Goal: Task Accomplishment & Management: Use online tool/utility

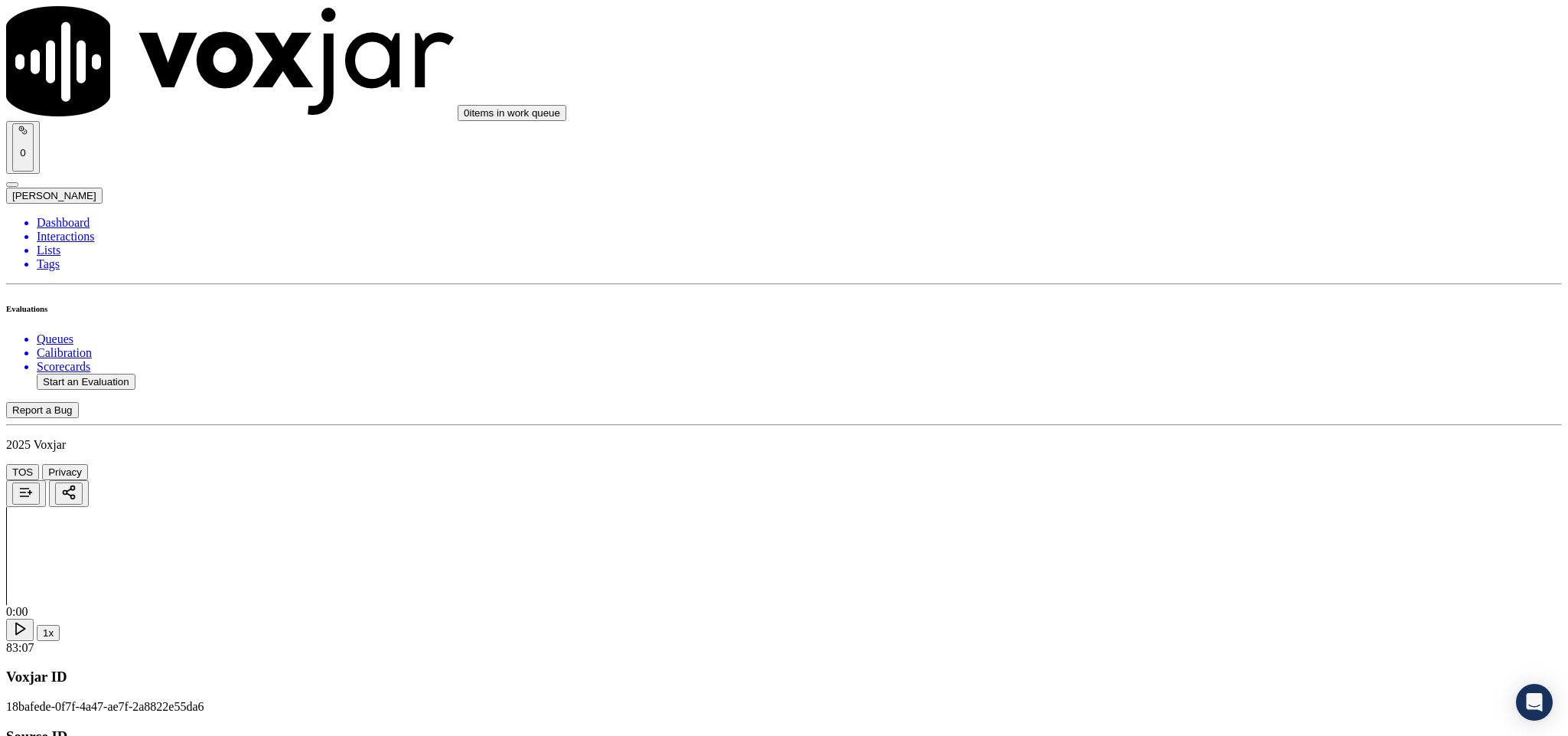
scroll to position [460, 0]
drag, startPoint x: 1284, startPoint y: 350, endPoint x: 1269, endPoint y: 373, distance: 27.5
click at [1254, 389] on div "Yes" at bounding box center [1300, 382] width 359 height 14
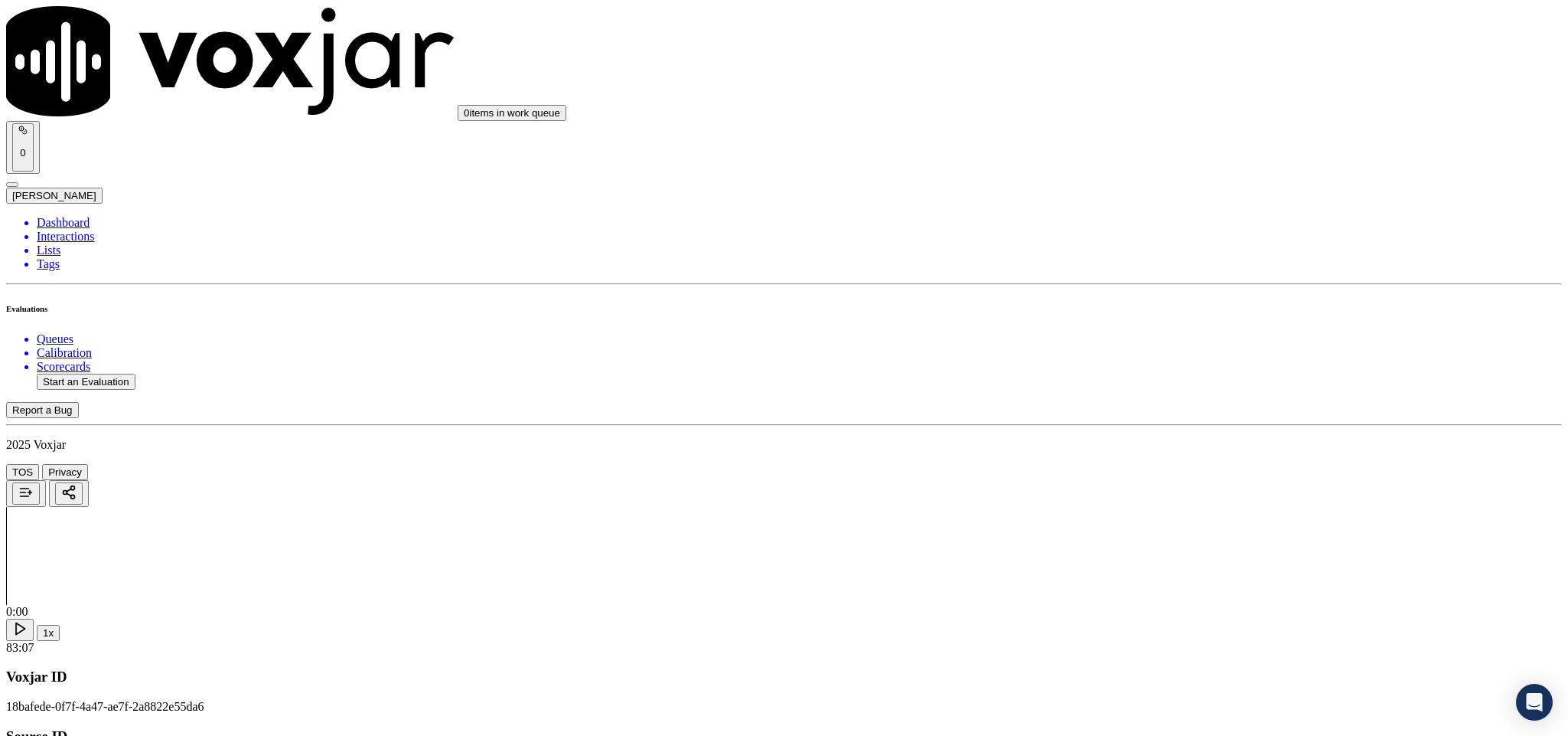
click at [1180, 464] on div "No" at bounding box center [1300, 456] width 359 height 14
click at [1162, 474] on div "No" at bounding box center [1300, 467] width 359 height 35
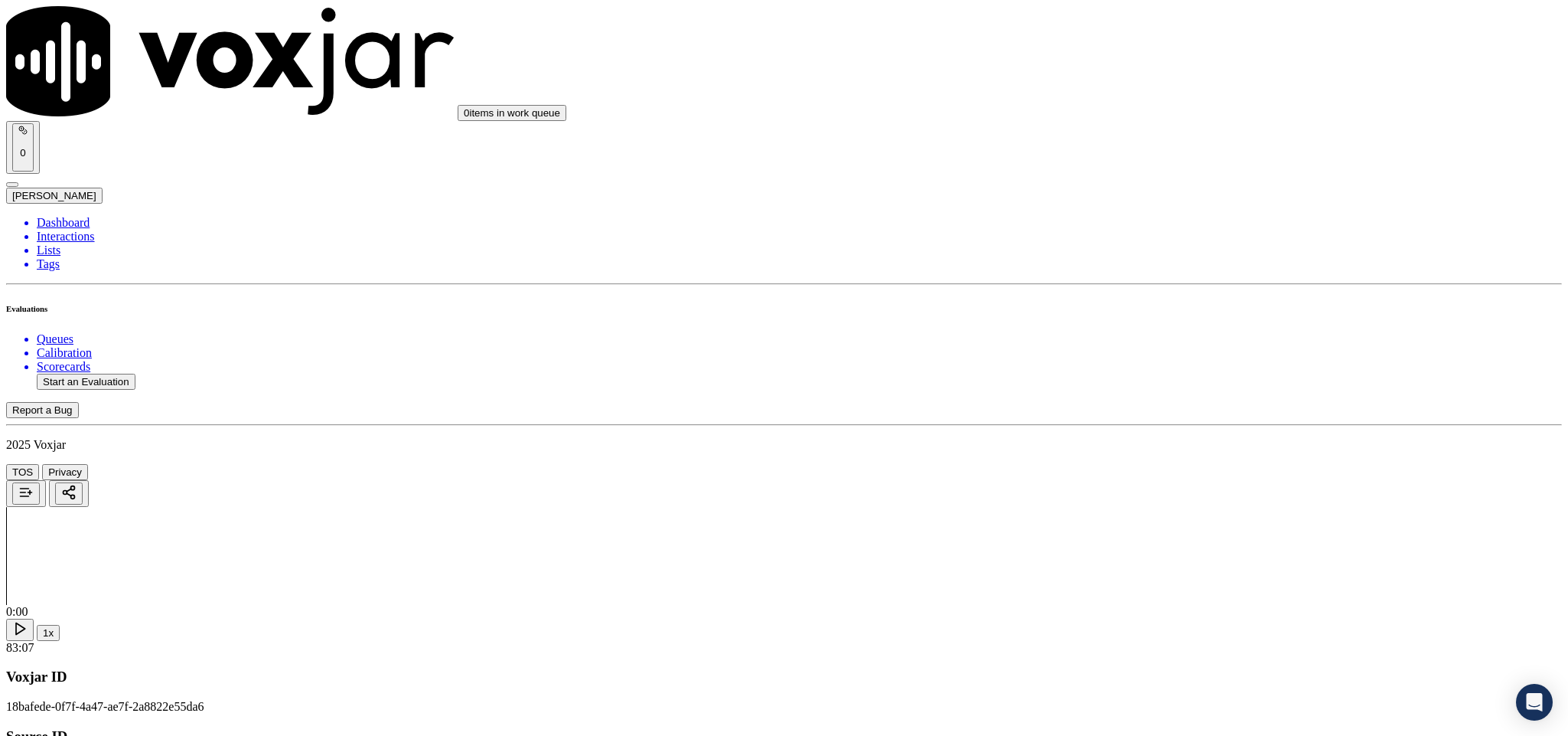
click at [1183, 265] on div "Yes" at bounding box center [1300, 258] width 359 height 14
click at [1182, 486] on div "N/A" at bounding box center [1300, 479] width 359 height 14
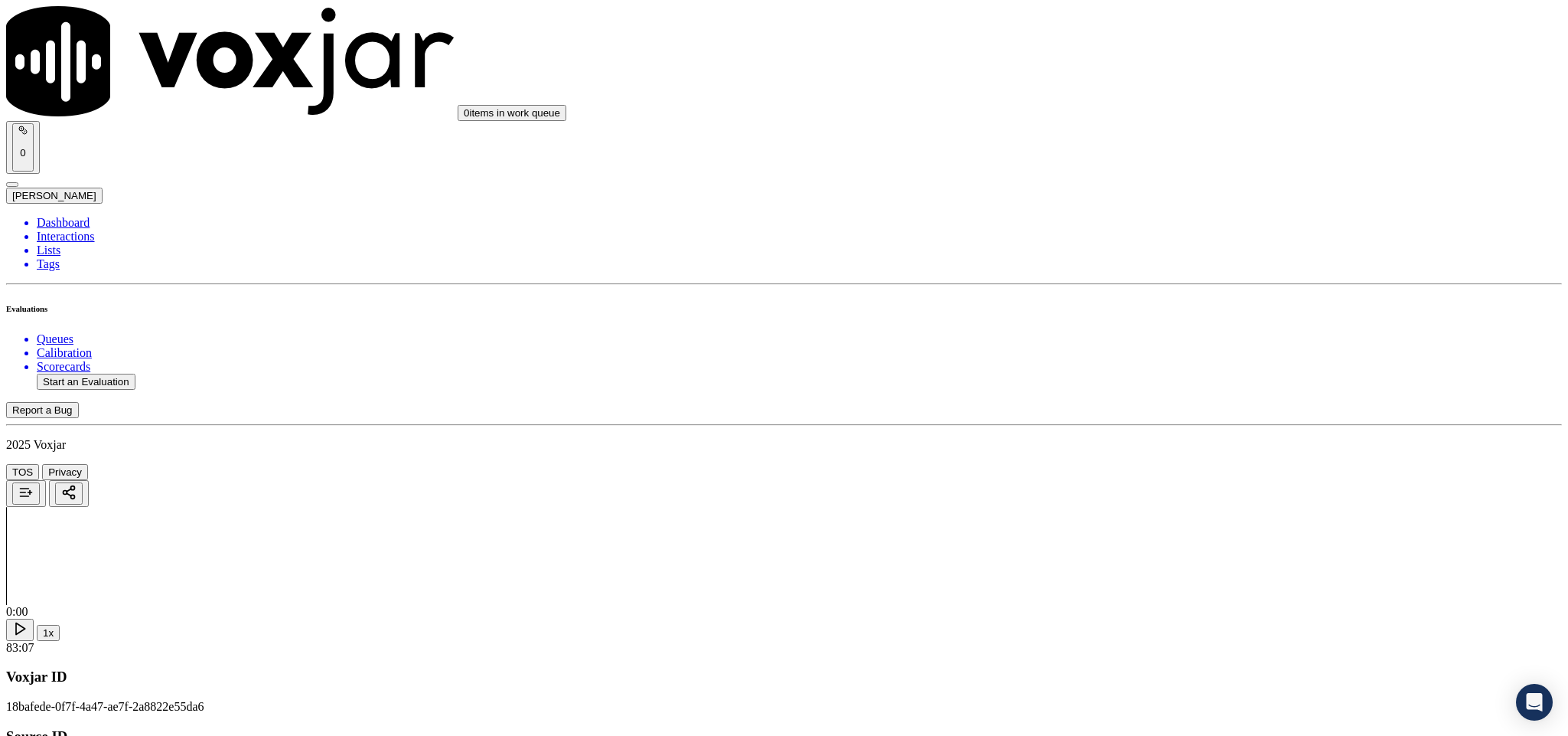
click at [1176, 288] on div "Yes" at bounding box center [1300, 282] width 359 height 14
click at [1180, 352] on div "Yes" at bounding box center [1300, 346] width 359 height 14
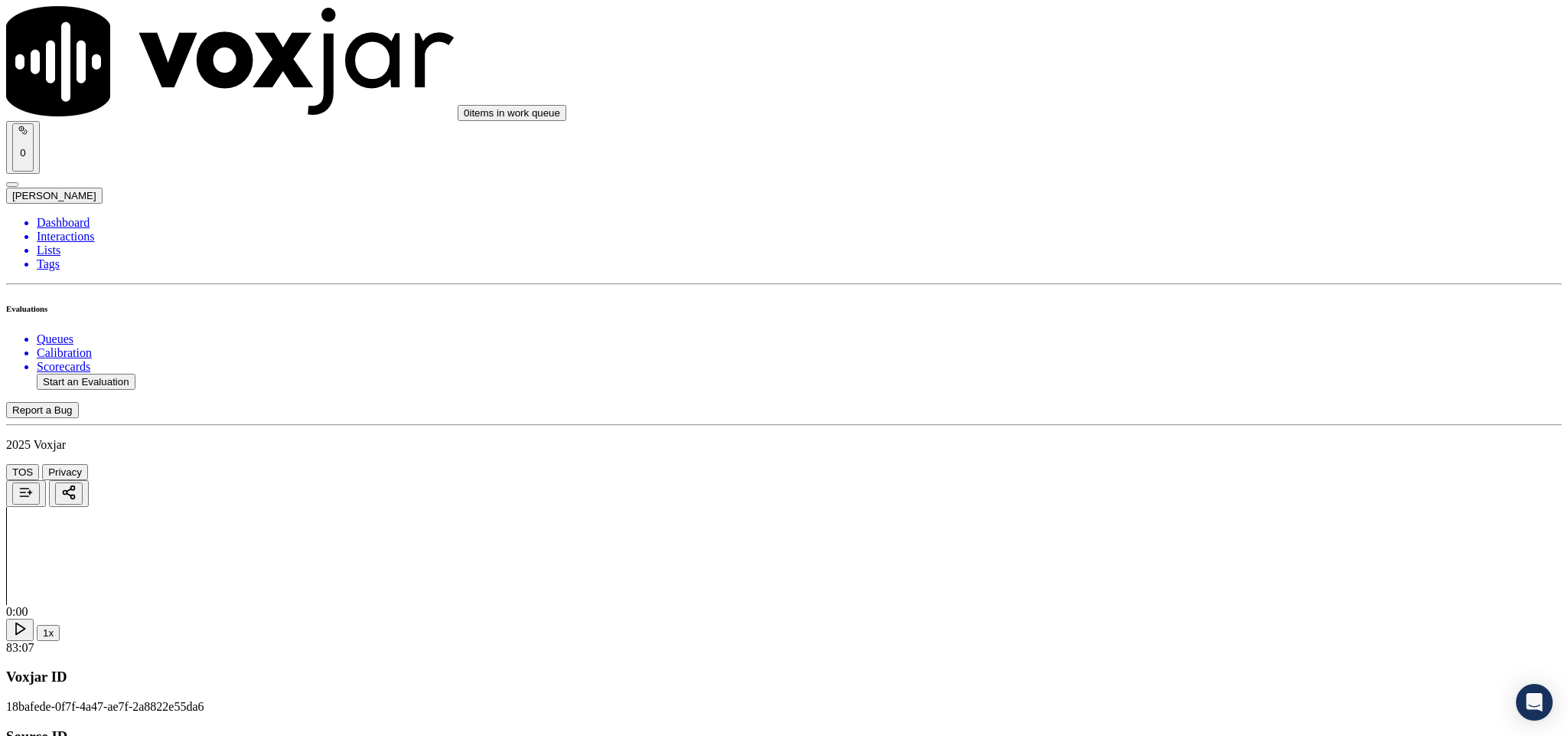
scroll to position [1838, 0]
click at [1180, 330] on div "No" at bounding box center [1300, 323] width 359 height 14
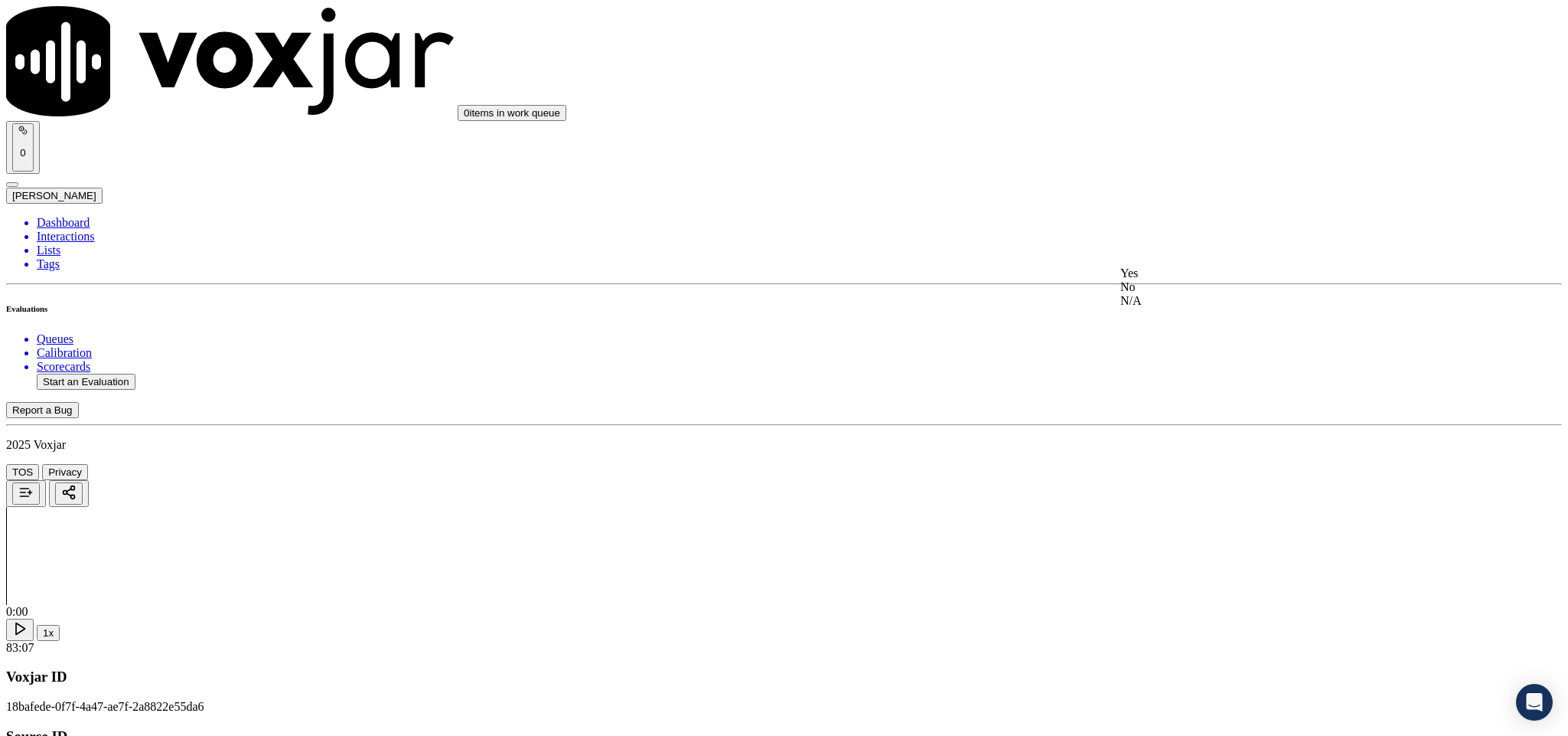
click at [1185, 294] on div "No" at bounding box center [1300, 287] width 359 height 14
click at [1193, 341] on div "Yes" at bounding box center [1300, 333] width 359 height 14
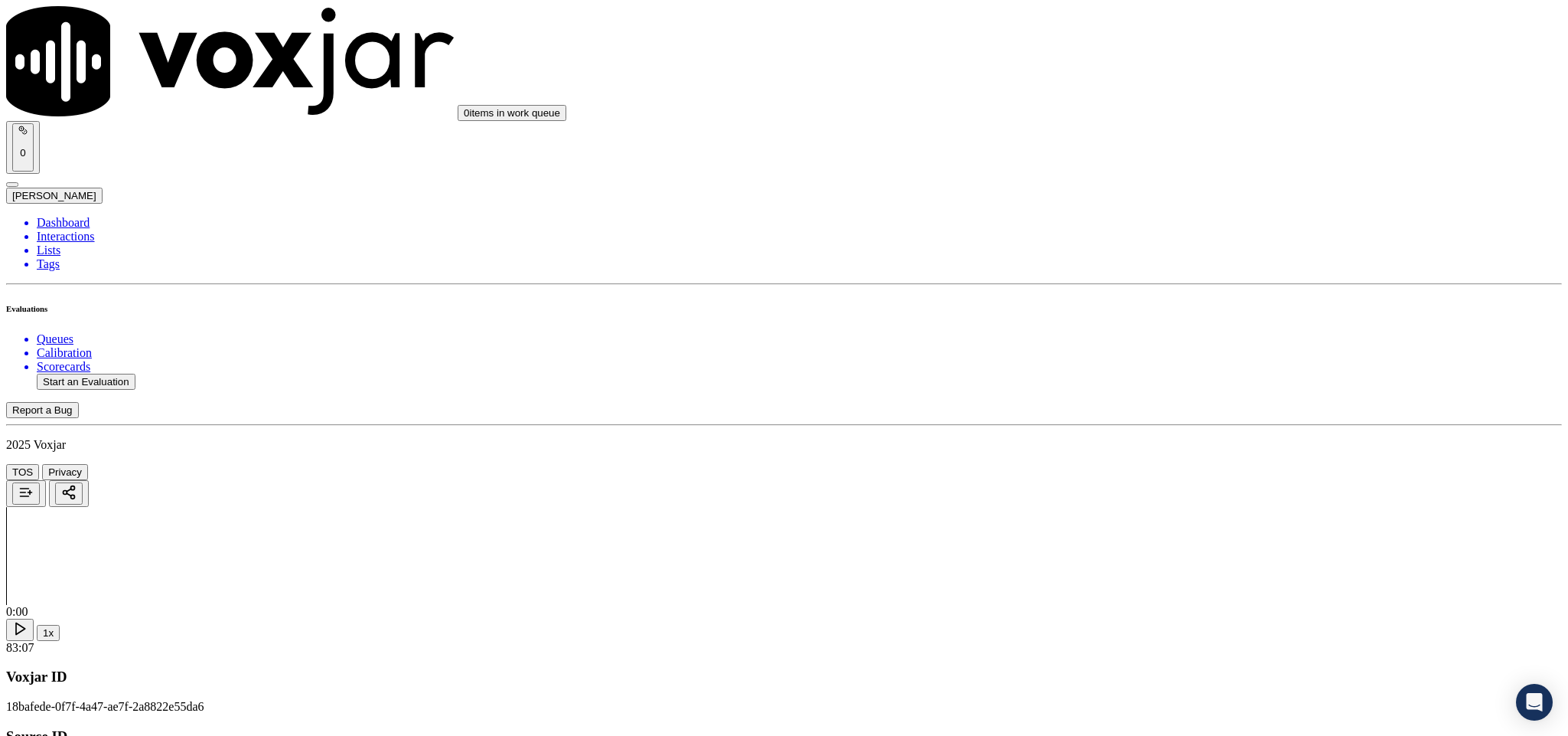
scroll to position [2412, 0]
click at [1181, 287] on div "Yes" at bounding box center [1300, 279] width 359 height 14
click at [1160, 448] on div "Yes No N/A" at bounding box center [1300, 469] width 359 height 42
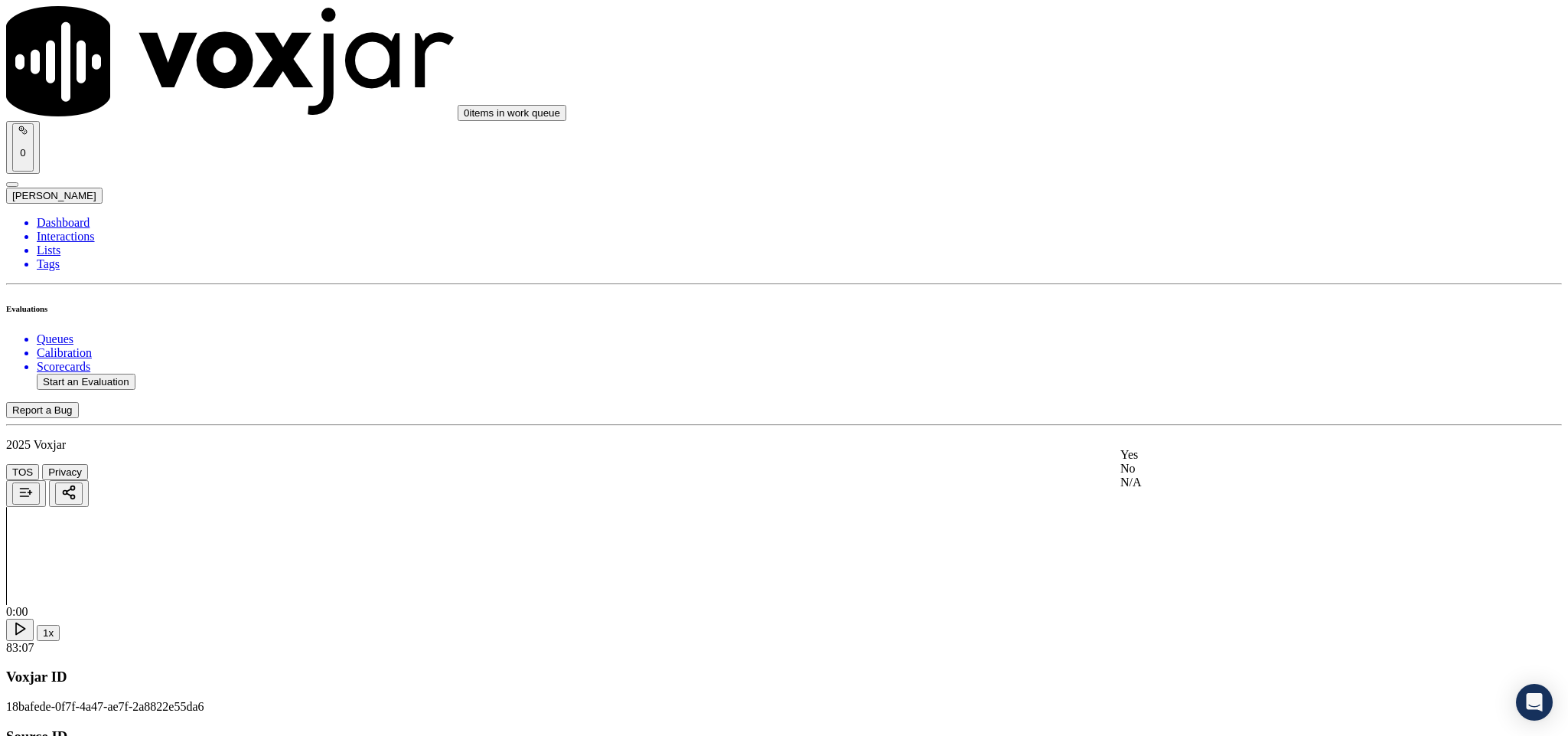
click at [1162, 458] on div "Yes" at bounding box center [1300, 454] width 359 height 14
click at [1187, 194] on div "Yes" at bounding box center [1300, 189] width 359 height 14
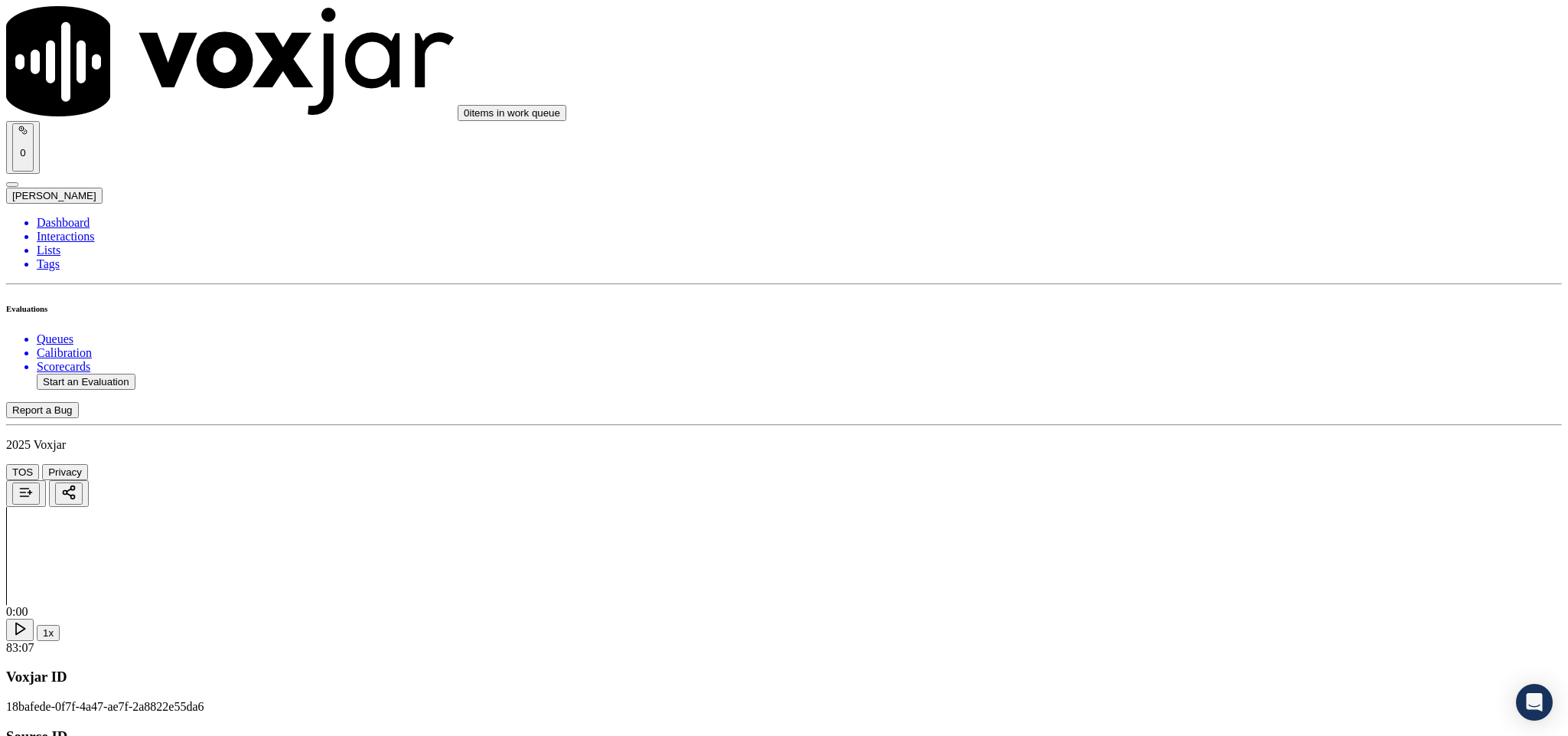
click at [1177, 218] on div "No" at bounding box center [1300, 224] width 359 height 14
paste textarea "@20:20 - [PERSON_NAME] share the account number <> The agent must ask for and o…"
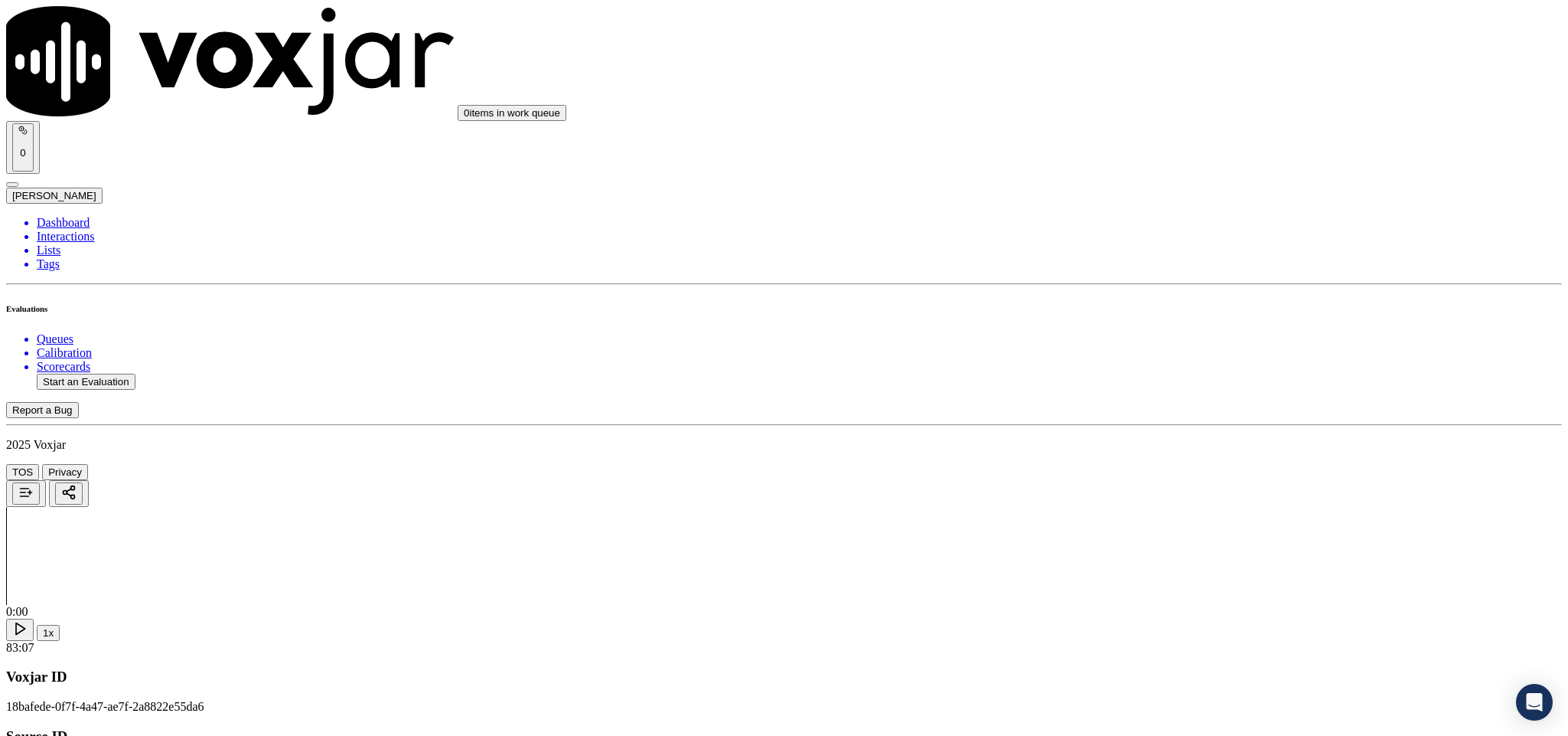
scroll to position [3216, 0]
type textarea "@20:20 - [PERSON_NAME] share the account number <> The agent must ask for and o…"
click at [1215, 183] on div "Yes" at bounding box center [1300, 182] width 359 height 14
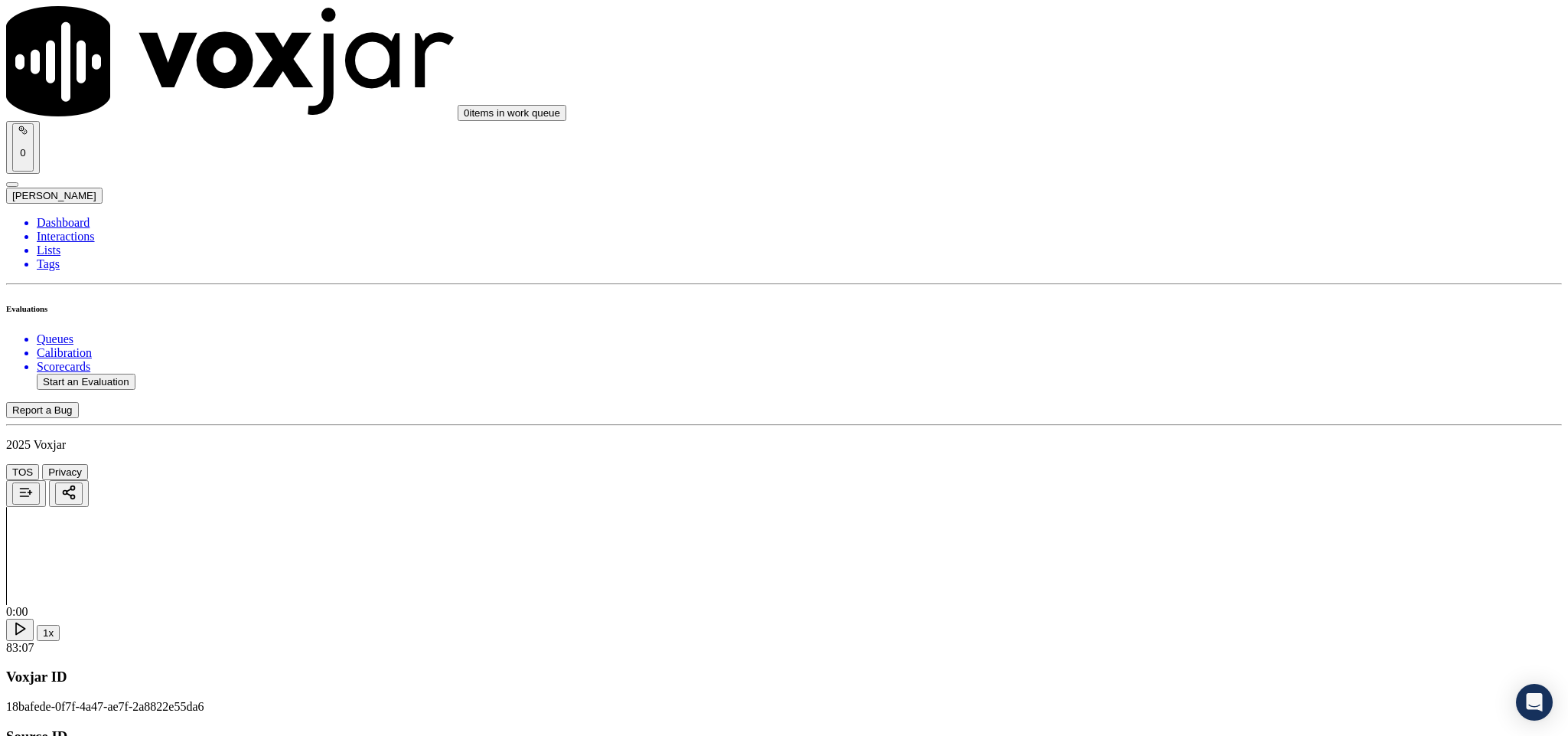
click at [1198, 268] on div "Yes" at bounding box center [1300, 260] width 359 height 14
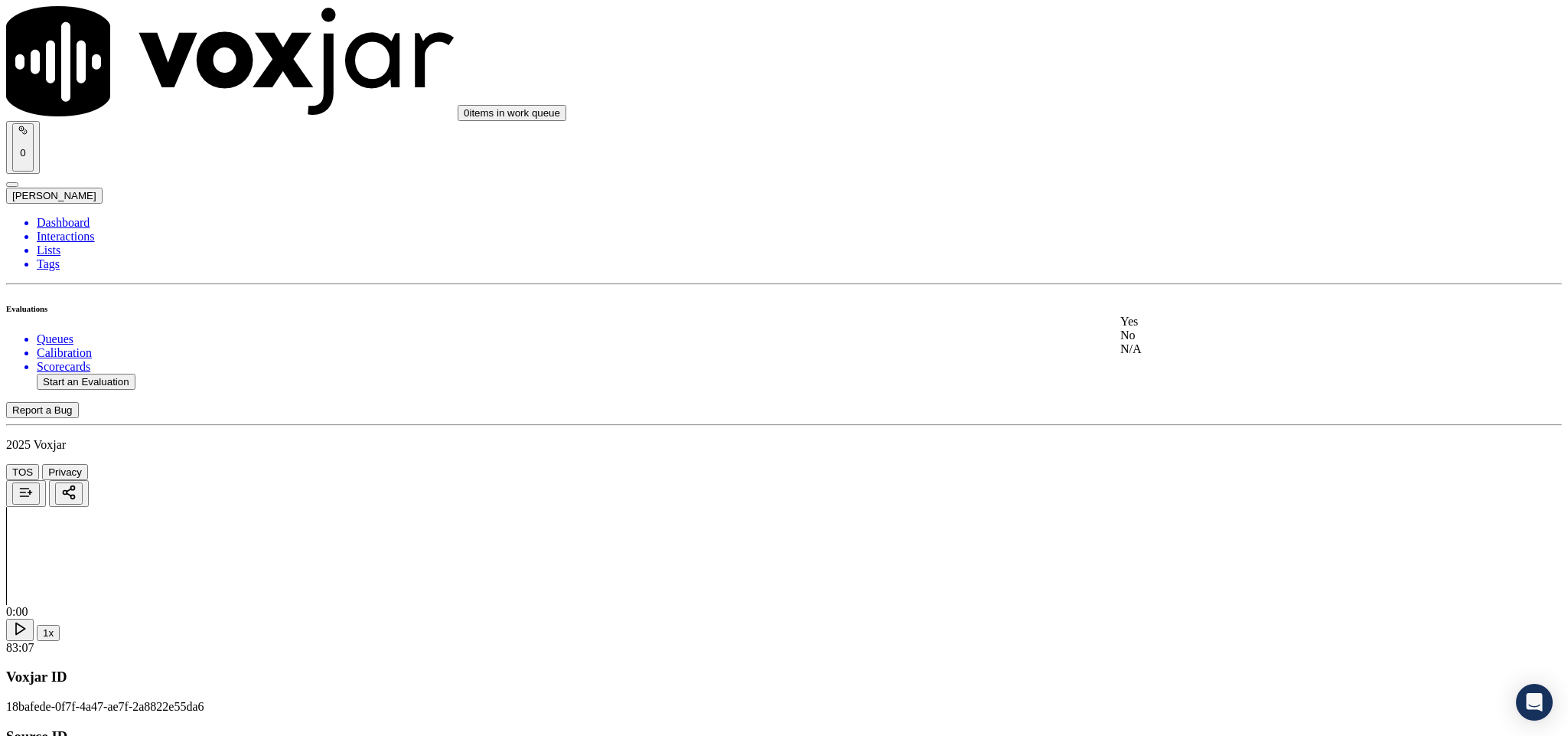
click at [1183, 328] on div "Yes" at bounding box center [1300, 321] width 359 height 14
click at [1188, 536] on div "Yes" at bounding box center [1300, 532] width 359 height 14
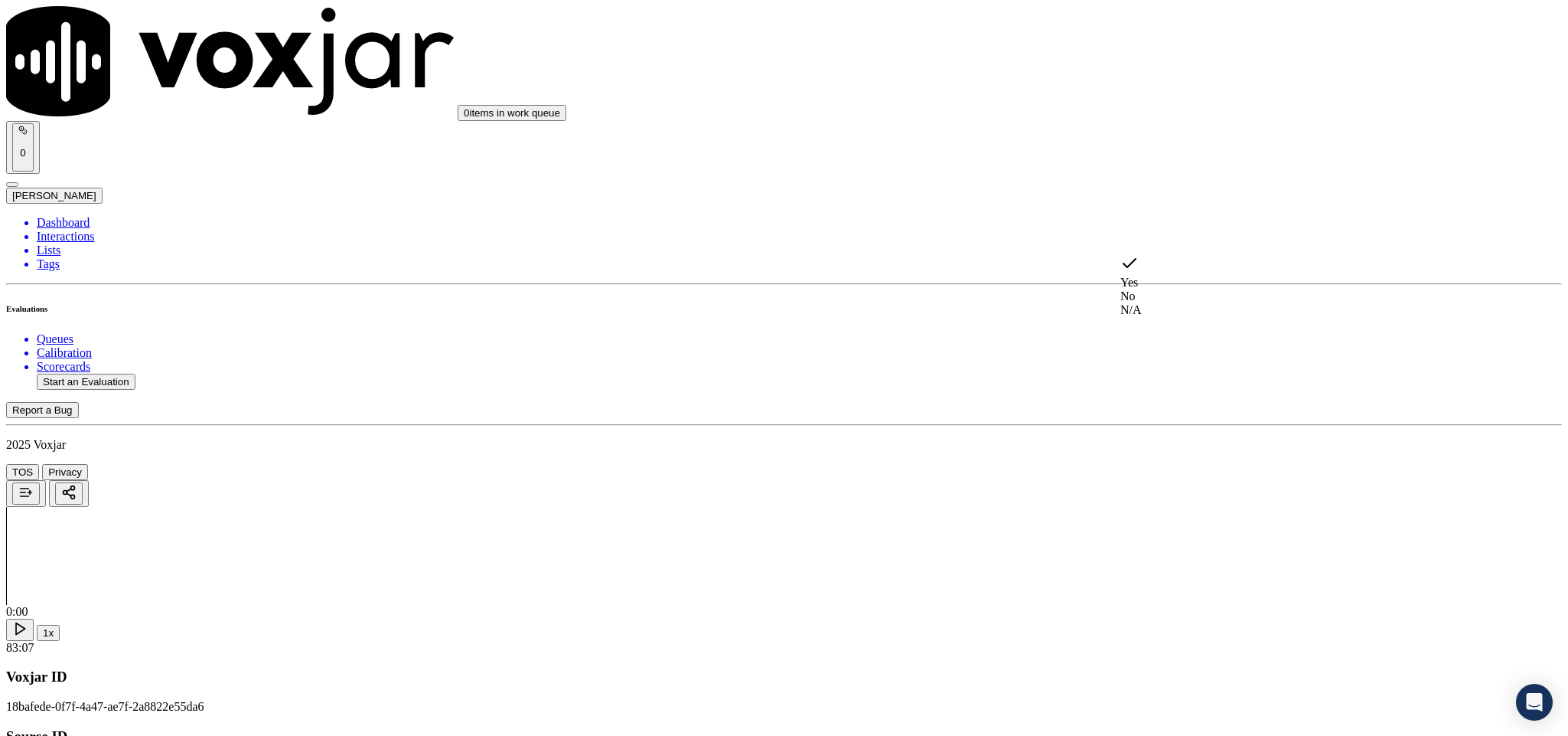
click at [1153, 317] on div "N/A" at bounding box center [1300, 310] width 359 height 14
click at [1201, 384] on div "No" at bounding box center [1300, 376] width 359 height 14
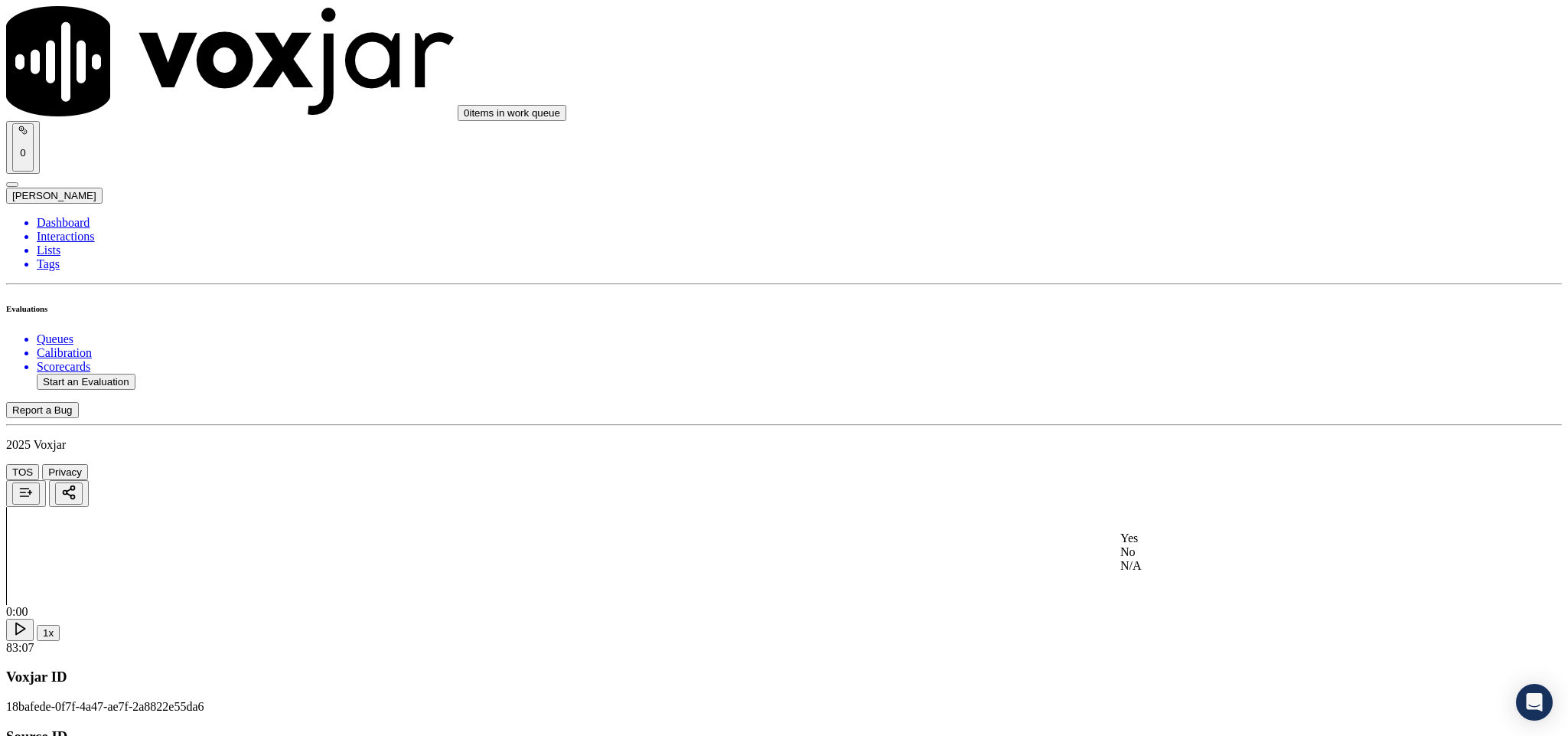
click at [1180, 559] on div "No" at bounding box center [1300, 552] width 359 height 14
click at [1177, 504] on div "No" at bounding box center [1300, 497] width 359 height 14
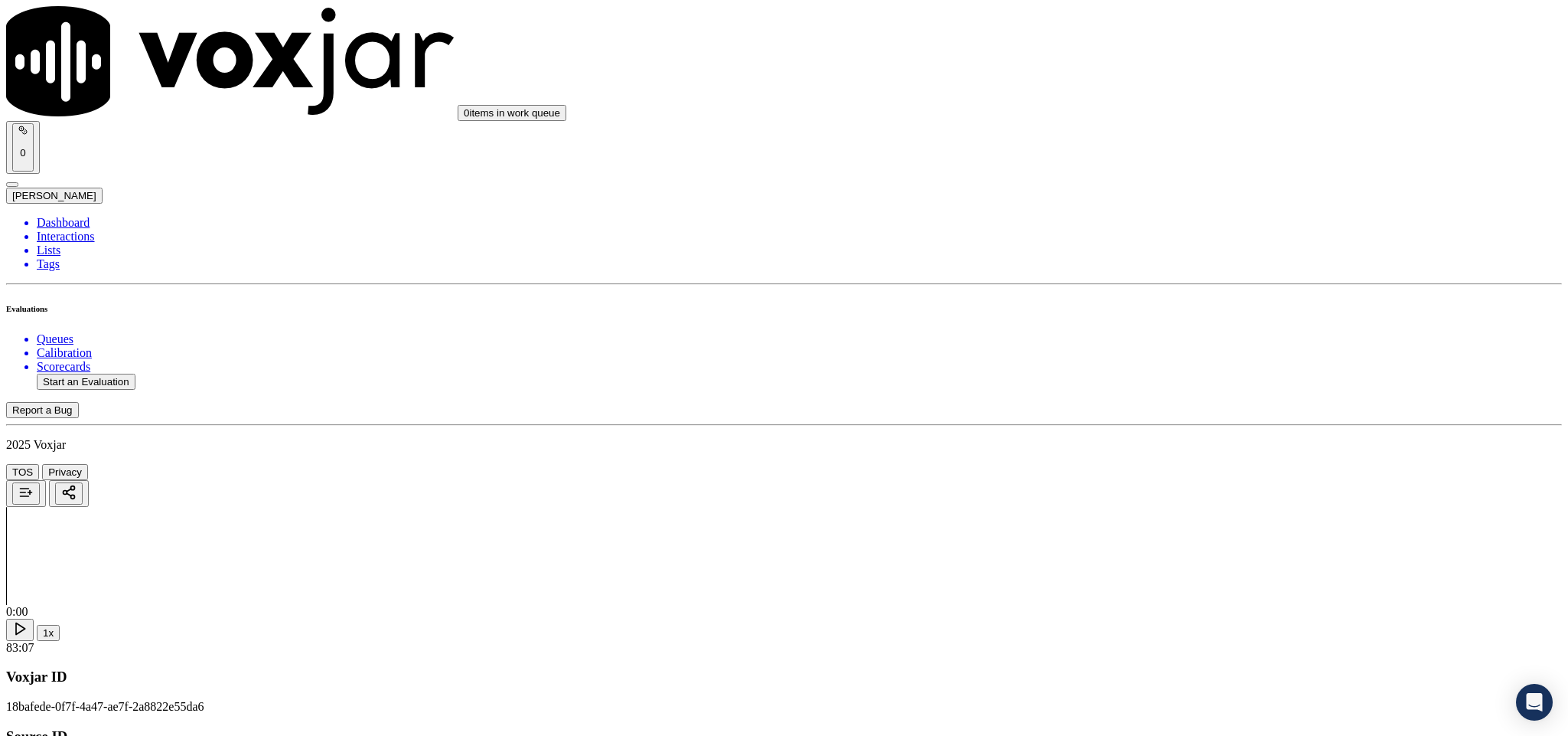
click at [1176, 551] on div "Yes" at bounding box center [1300, 549] width 359 height 14
click at [76, 216] on li "Dashboard" at bounding box center [800, 223] width 1526 height 14
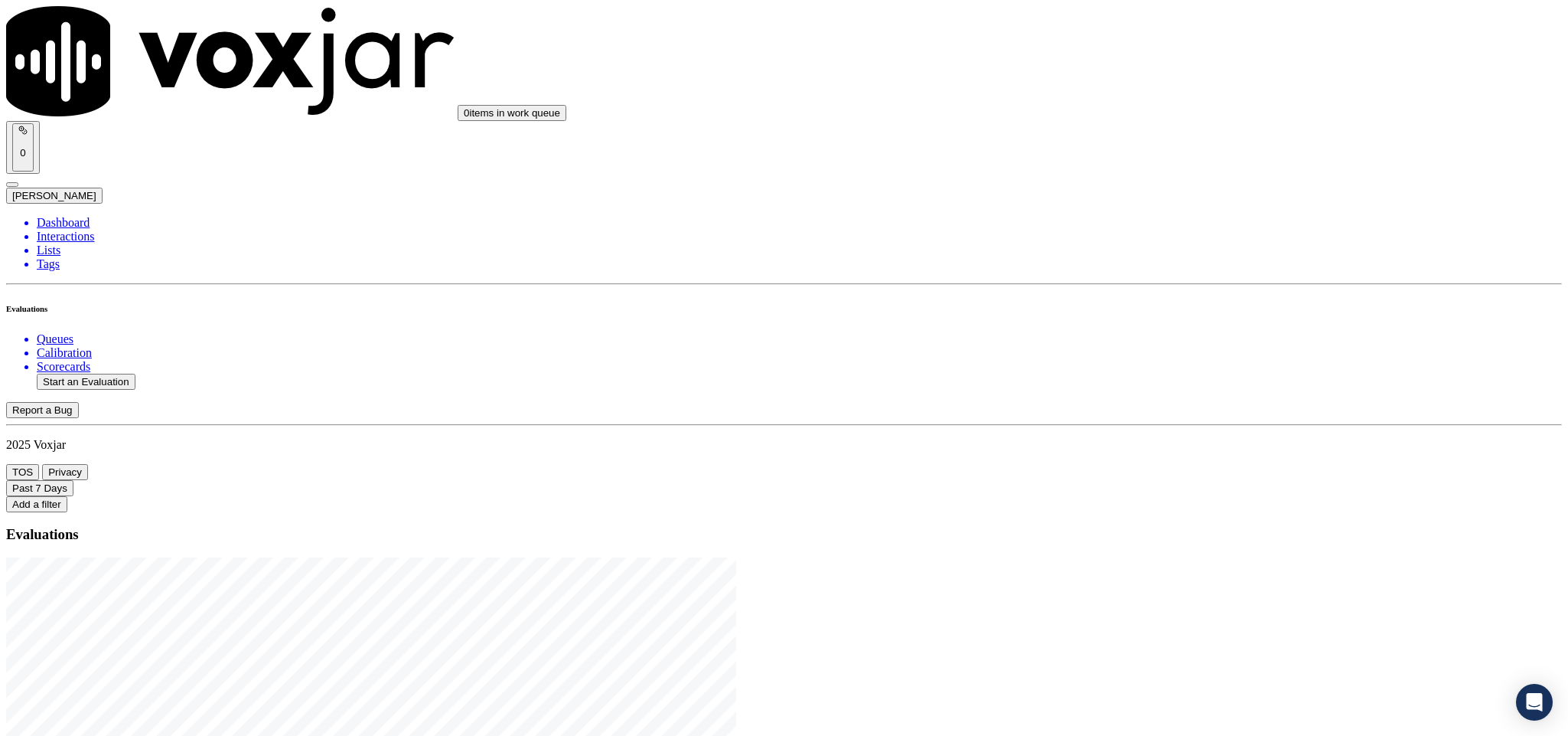
click at [135, 374] on button "Start an Evaluation" at bounding box center [86, 382] width 98 height 16
drag, startPoint x: 650, startPoint y: 313, endPoint x: 808, endPoint y: 317, distance: 158.1
type input "20250826-144253_6092352705-C1"
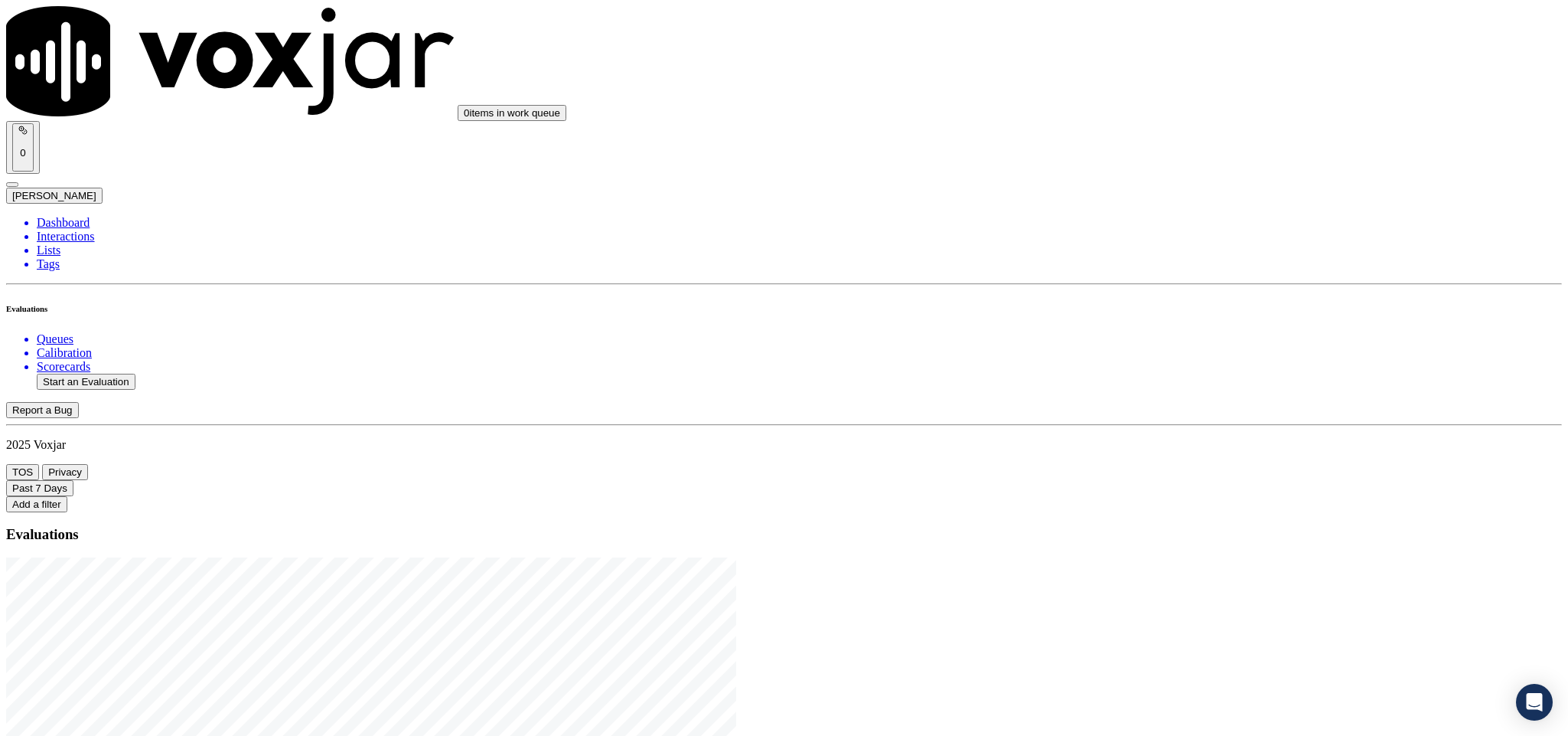
type input "[DATE]T15:25"
type input "[PERSON_NAME]"
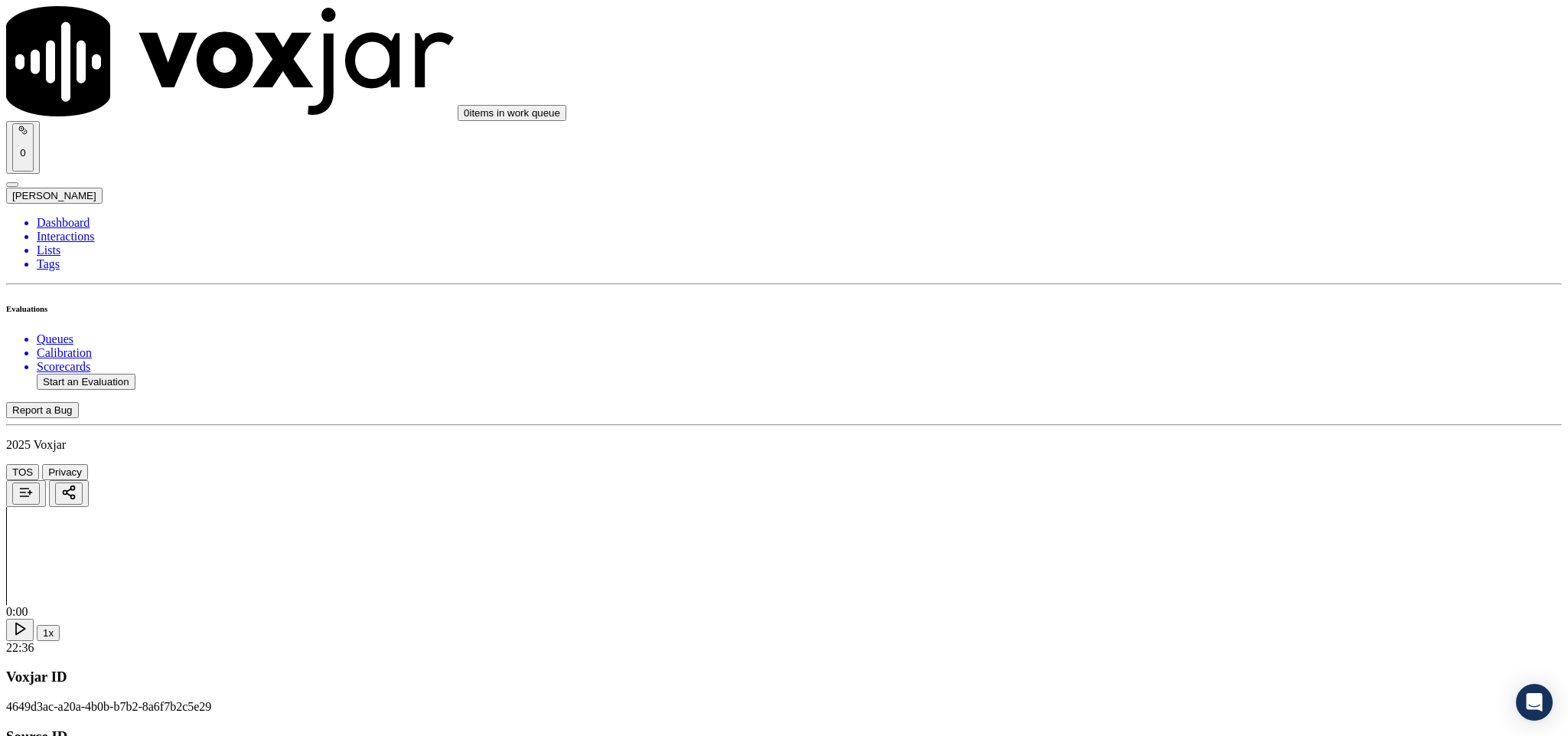
type input "[PERSON_NAME]"
drag, startPoint x: 728, startPoint y: 223, endPoint x: 421, endPoint y: 243, distance: 307.7
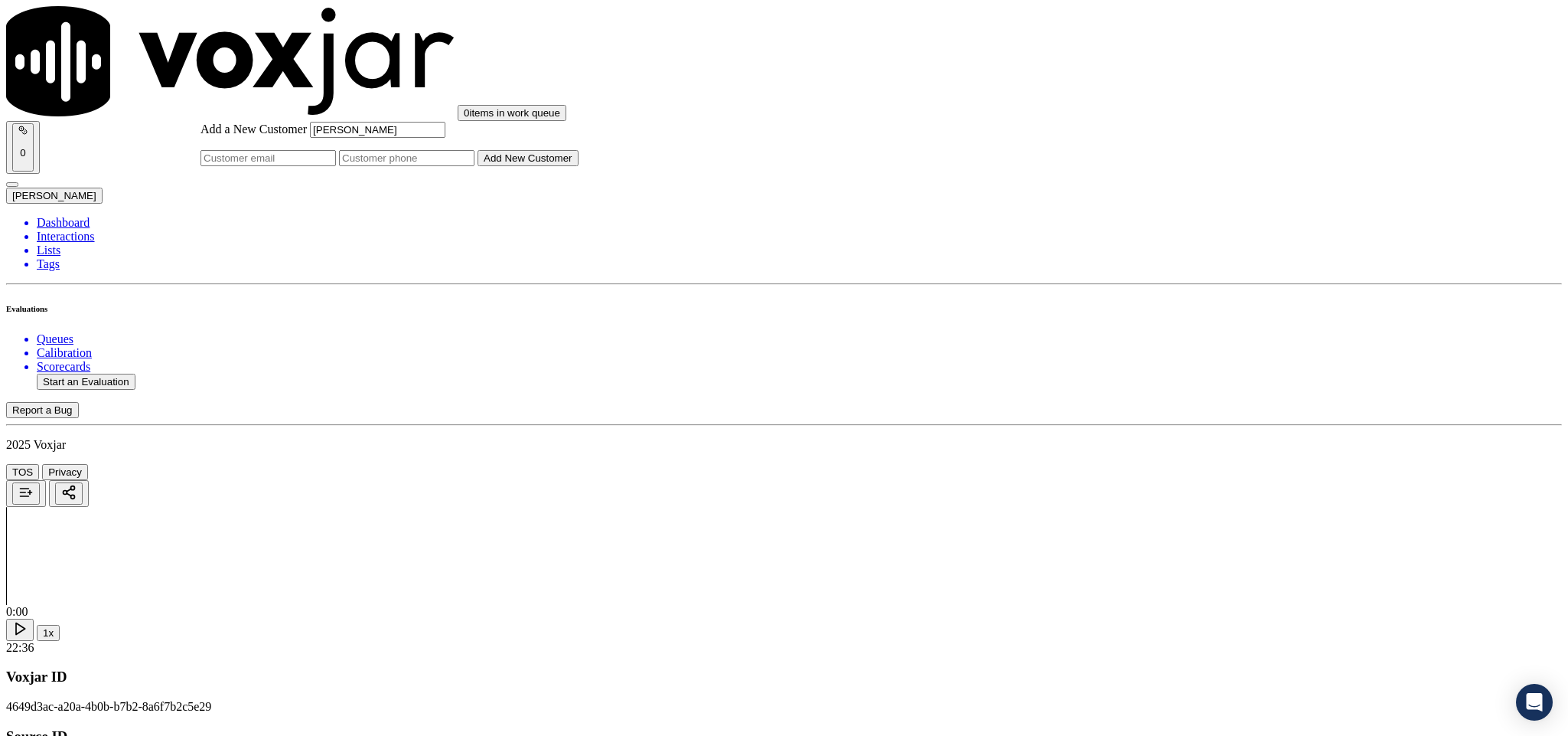
type input "[PERSON_NAME]"
drag, startPoint x: 902, startPoint y: 371, endPoint x: 883, endPoint y: 384, distance: 23.0
click at [475, 166] on input "Add a New Customer" at bounding box center [407, 158] width 135 height 16
paste input "6092352705"
type input "6092352705"
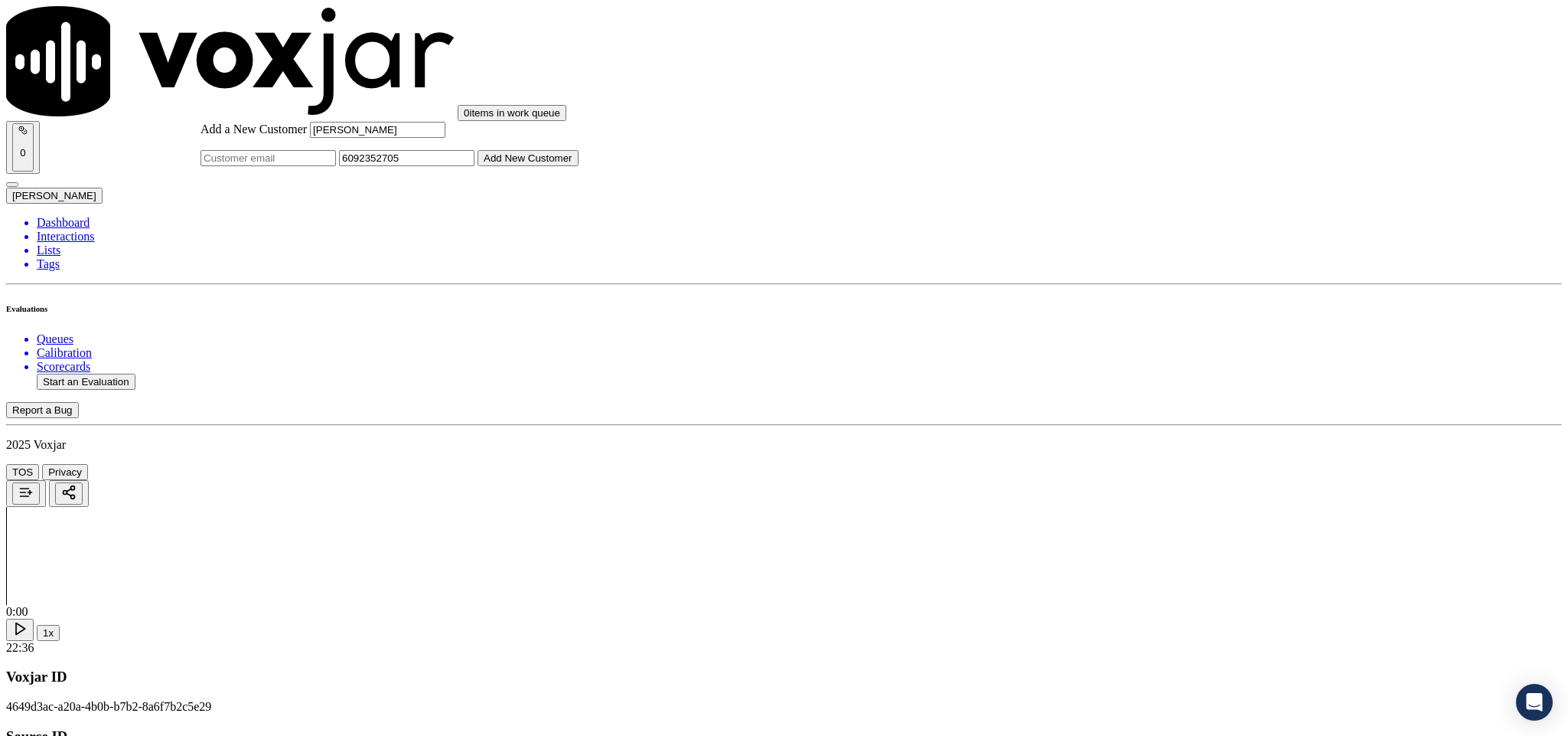
click at [579, 166] on button "Add New Customer" at bounding box center [528, 158] width 101 height 16
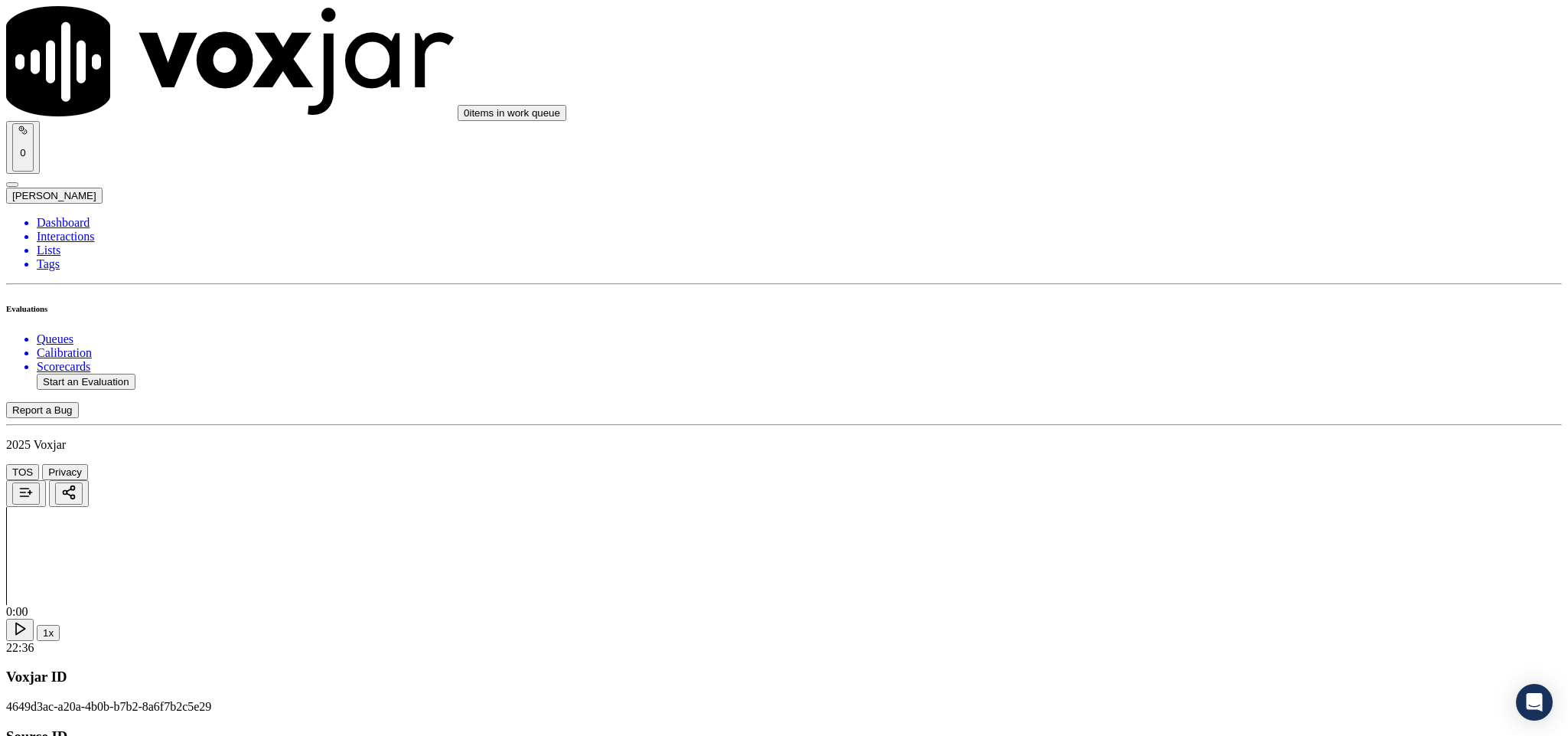
drag, startPoint x: 1488, startPoint y: 72, endPoint x: 1422, endPoint y: 188, distance: 133.5
